Goal: Navigation & Orientation: Find specific page/section

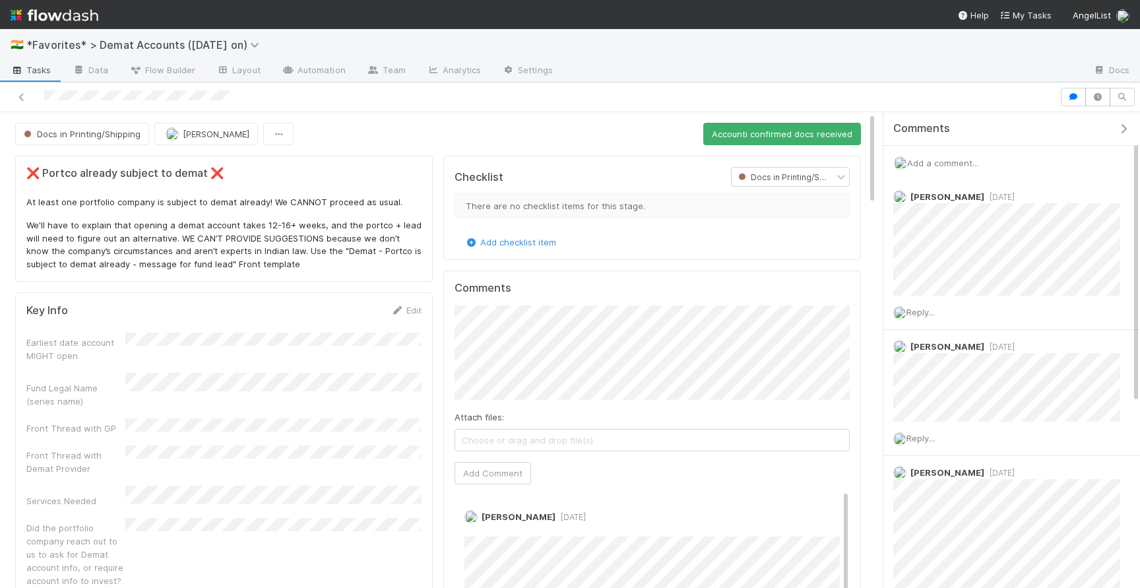
click at [45, 99] on div at bounding box center [529, 97] width 1049 height 18
